Goal: Information Seeking & Learning: Learn about a topic

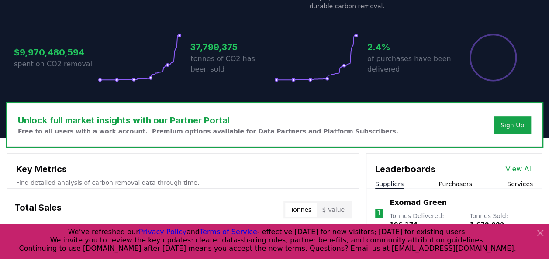
scroll to position [165, 0]
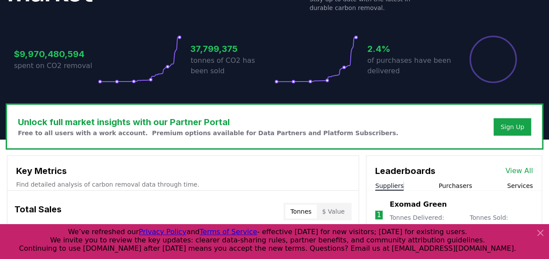
click at [542, 231] on icon at bounding box center [540, 233] width 5 height 5
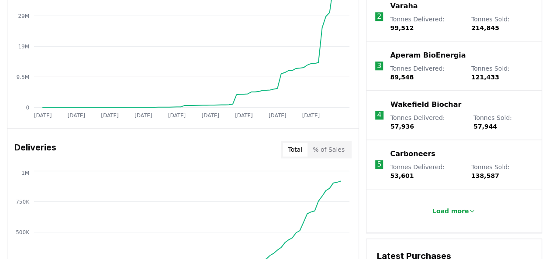
scroll to position [0, 0]
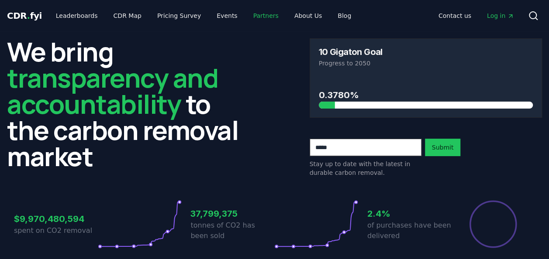
click at [248, 17] on link "Partners" at bounding box center [265, 16] width 39 height 16
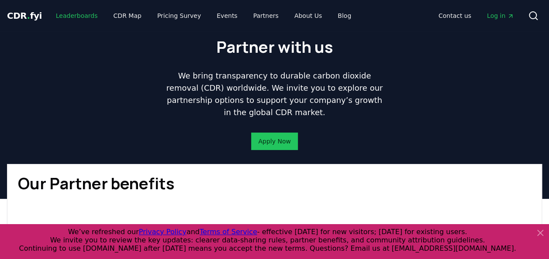
click at [71, 18] on link "Leaderboards" at bounding box center [77, 16] width 56 height 16
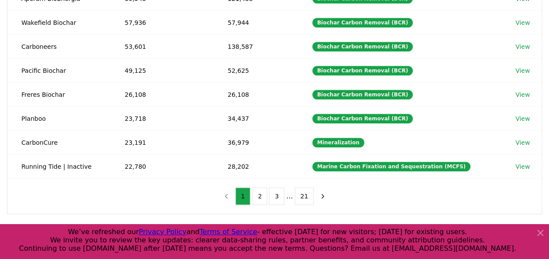
scroll to position [201, 0]
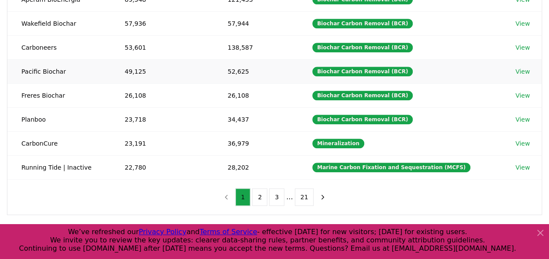
click at [518, 67] on link "View" at bounding box center [522, 71] width 14 height 9
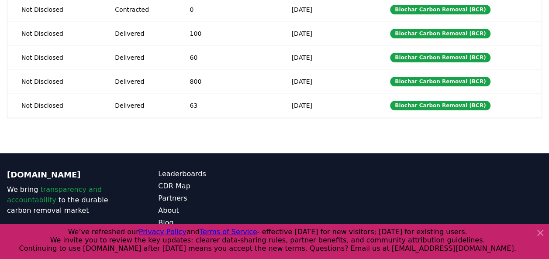
scroll to position [360, 0]
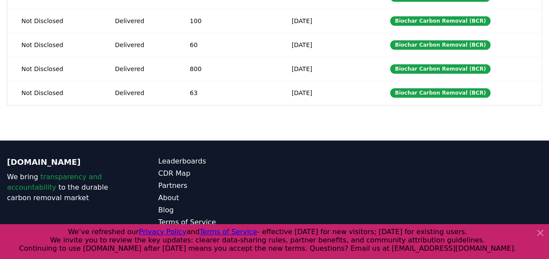
click at [536, 232] on icon at bounding box center [540, 233] width 10 height 10
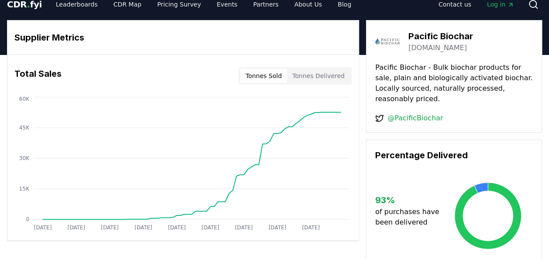
scroll to position [0, 0]
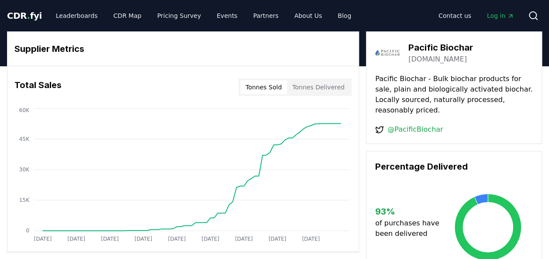
click at [548, 93] on div "Supplier Metrics Total Sales Tonnes Sold Tonnes Delivered [DATE] [DATE] [DATE] …" at bounding box center [274, 248] width 549 height 434
